Goal: Task Accomplishment & Management: Use online tool/utility

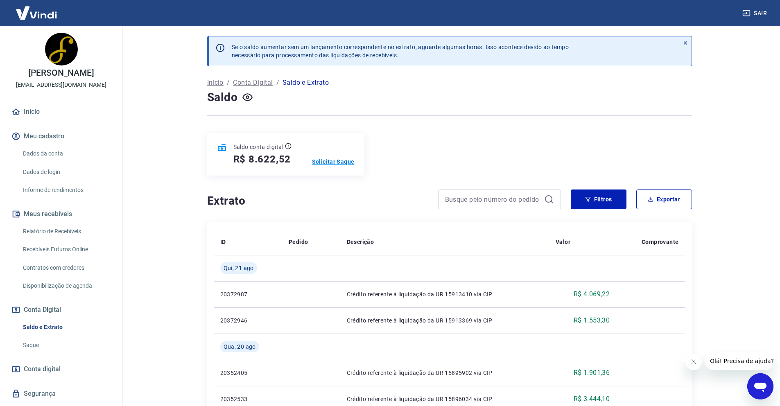
click at [337, 161] on p "Solicitar Saque" at bounding box center [333, 162] width 43 height 8
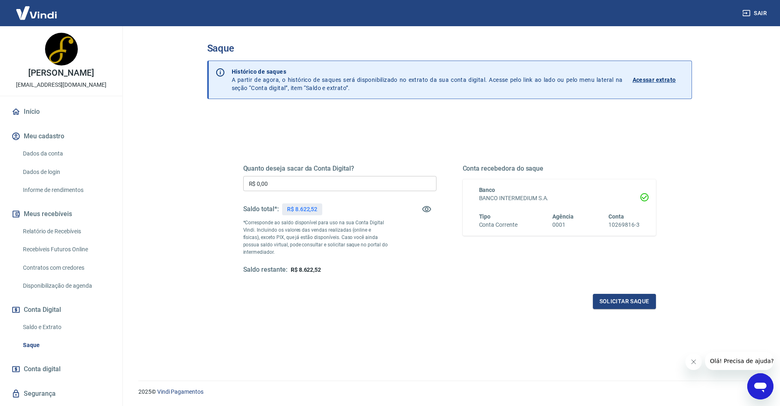
click at [330, 186] on input "R$ 0,00" at bounding box center [339, 183] width 193 height 15
click at [267, 183] on input "R$ 5.633,53" at bounding box center [339, 183] width 193 height 15
drag, startPoint x: 265, startPoint y: 183, endPoint x: 271, endPoint y: 183, distance: 6.2
click at [271, 183] on input "R$ 5.633,53" at bounding box center [339, 183] width 193 height 15
type input "R$ 5.622,52"
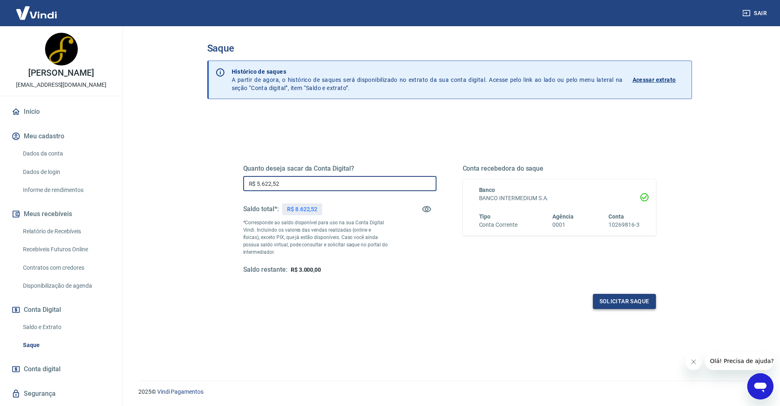
click at [635, 299] on button "Solicitar saque" at bounding box center [624, 301] width 63 height 15
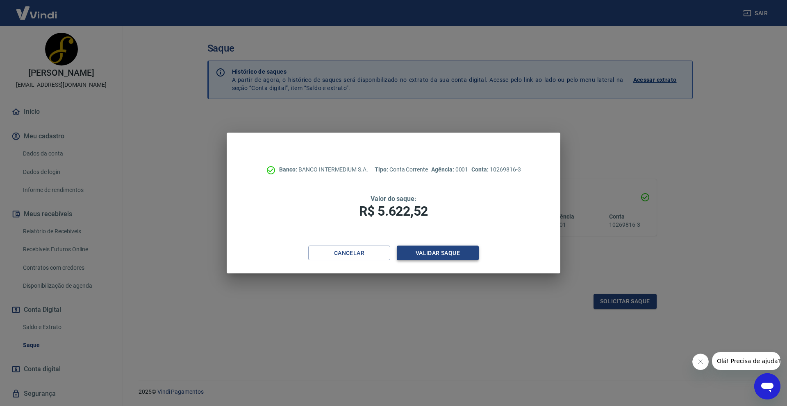
click at [465, 256] on button "Validar saque" at bounding box center [438, 253] width 82 height 15
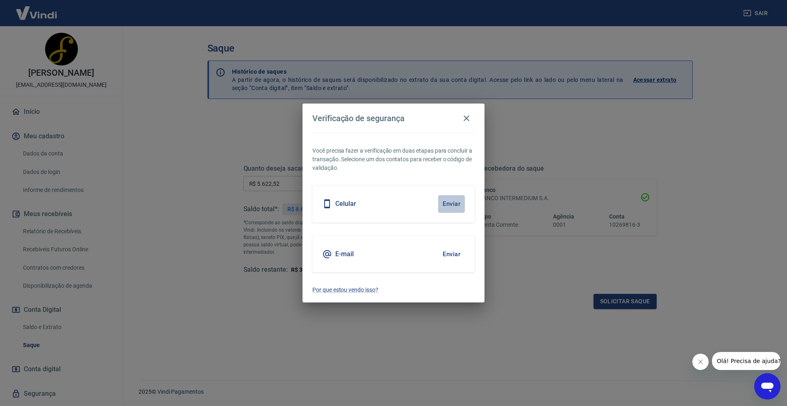
click at [447, 200] on button "Enviar" at bounding box center [451, 203] width 27 height 17
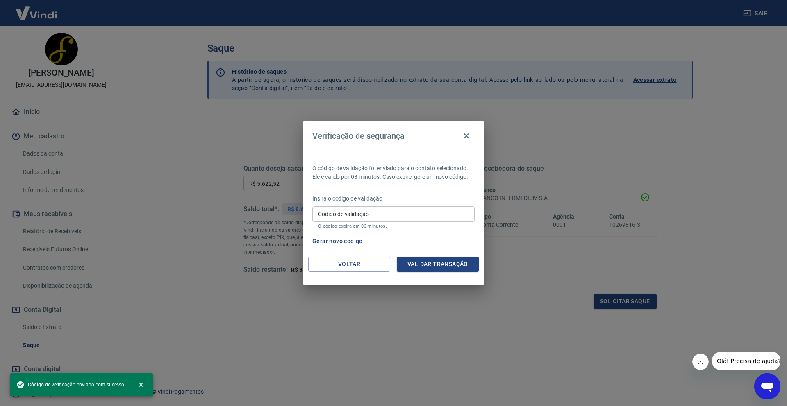
click at [392, 216] on input "Código de validação" at bounding box center [393, 213] width 162 height 15
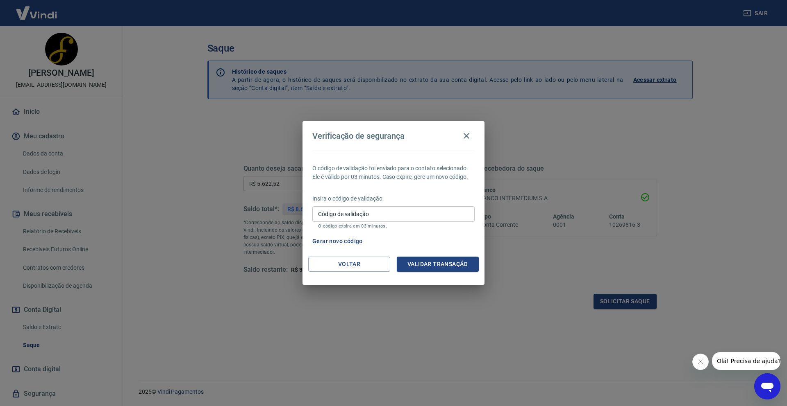
click at [397, 198] on p "Insira o código de validação" at bounding box center [393, 199] width 162 height 9
click at [392, 203] on div "Insira o código de validação Código de validação Código de validação O código e…" at bounding box center [393, 213] width 162 height 36
click at [393, 211] on input "Código de validação" at bounding box center [393, 213] width 162 height 15
type input "482800"
click at [430, 266] on button "Validar transação" at bounding box center [438, 264] width 82 height 15
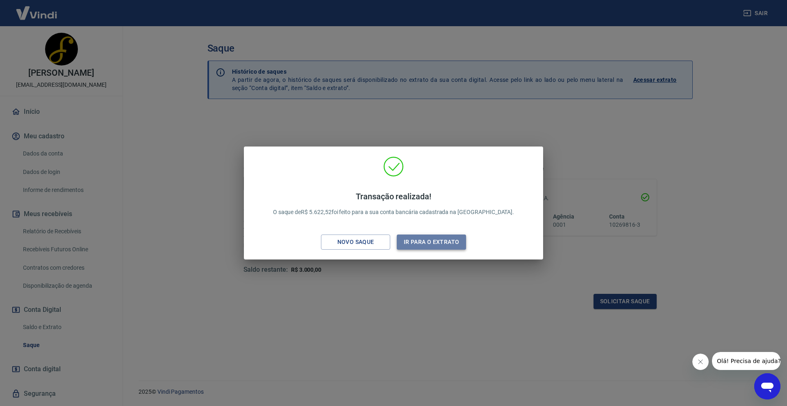
click at [418, 246] on button "Ir para o extrato" at bounding box center [431, 242] width 69 height 15
